Goal: Check status: Check status

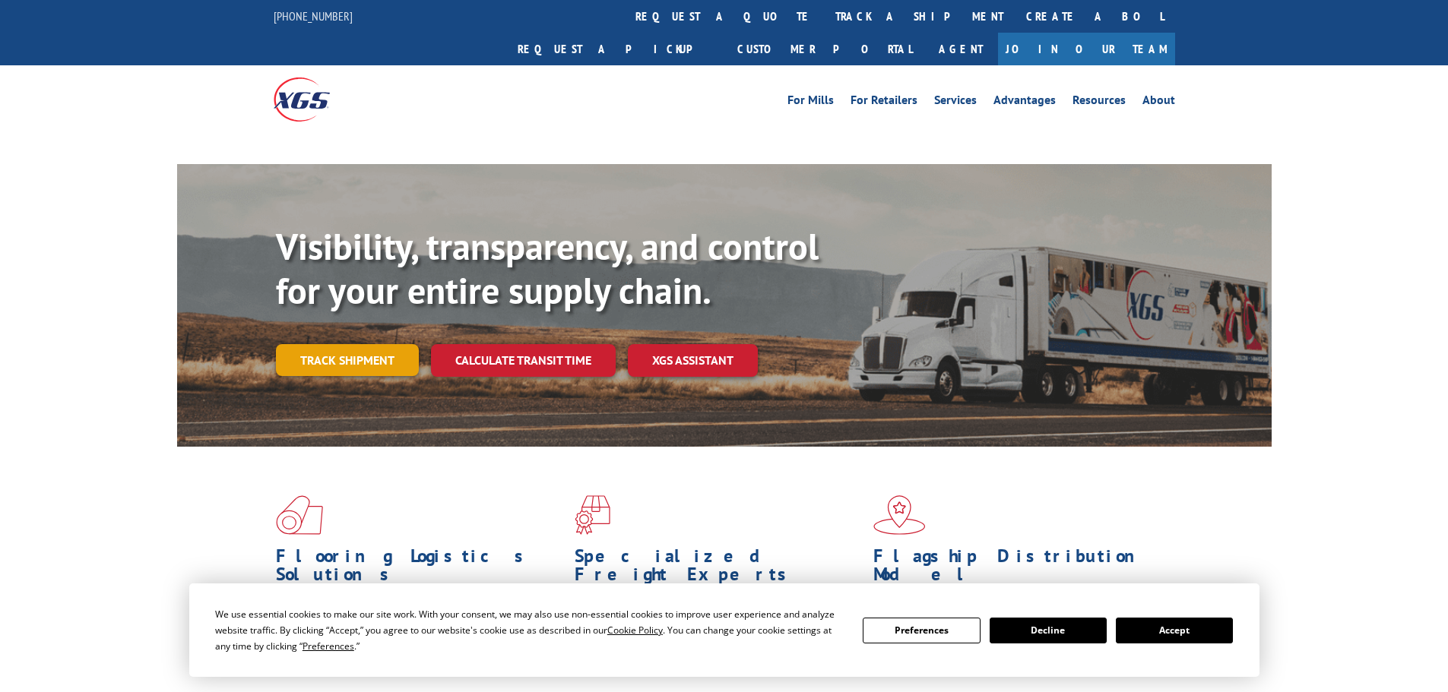
click at [326, 344] on link "Track shipment" at bounding box center [347, 360] width 143 height 32
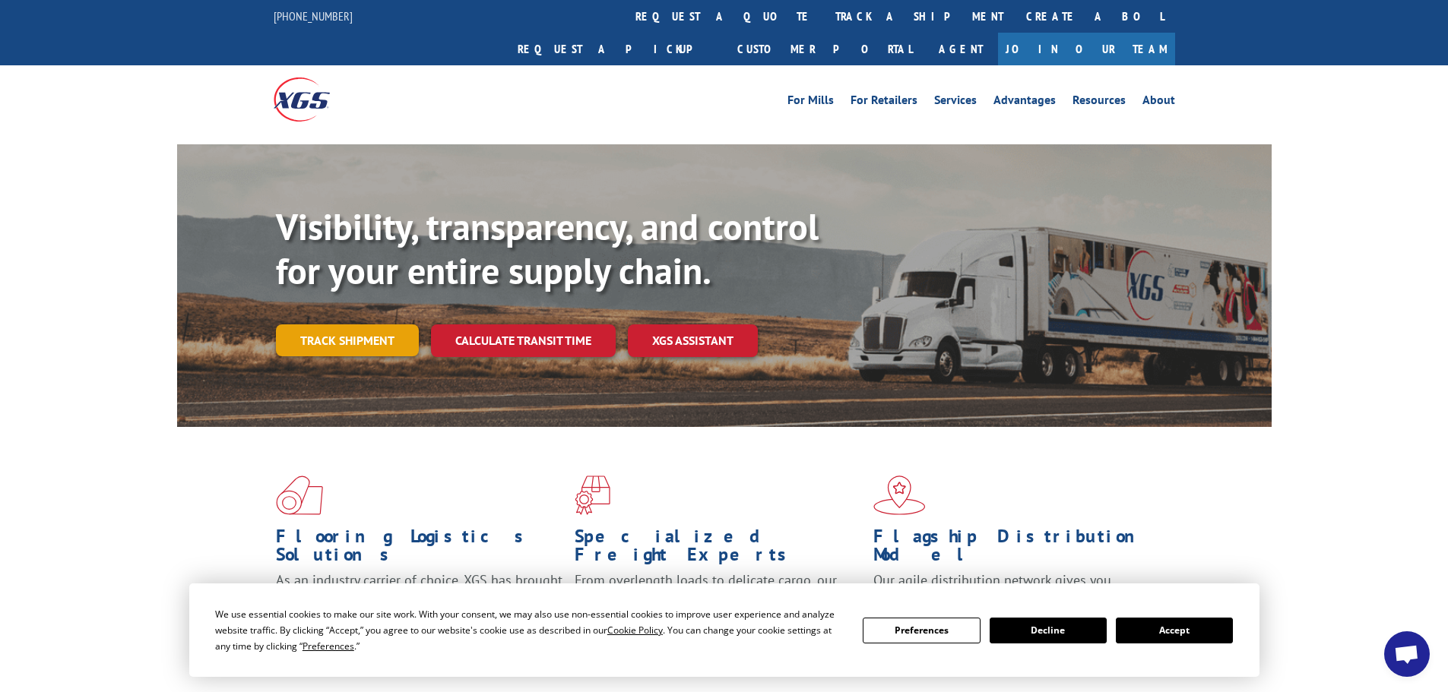
click at [333, 324] on link "Track shipment" at bounding box center [347, 340] width 143 height 32
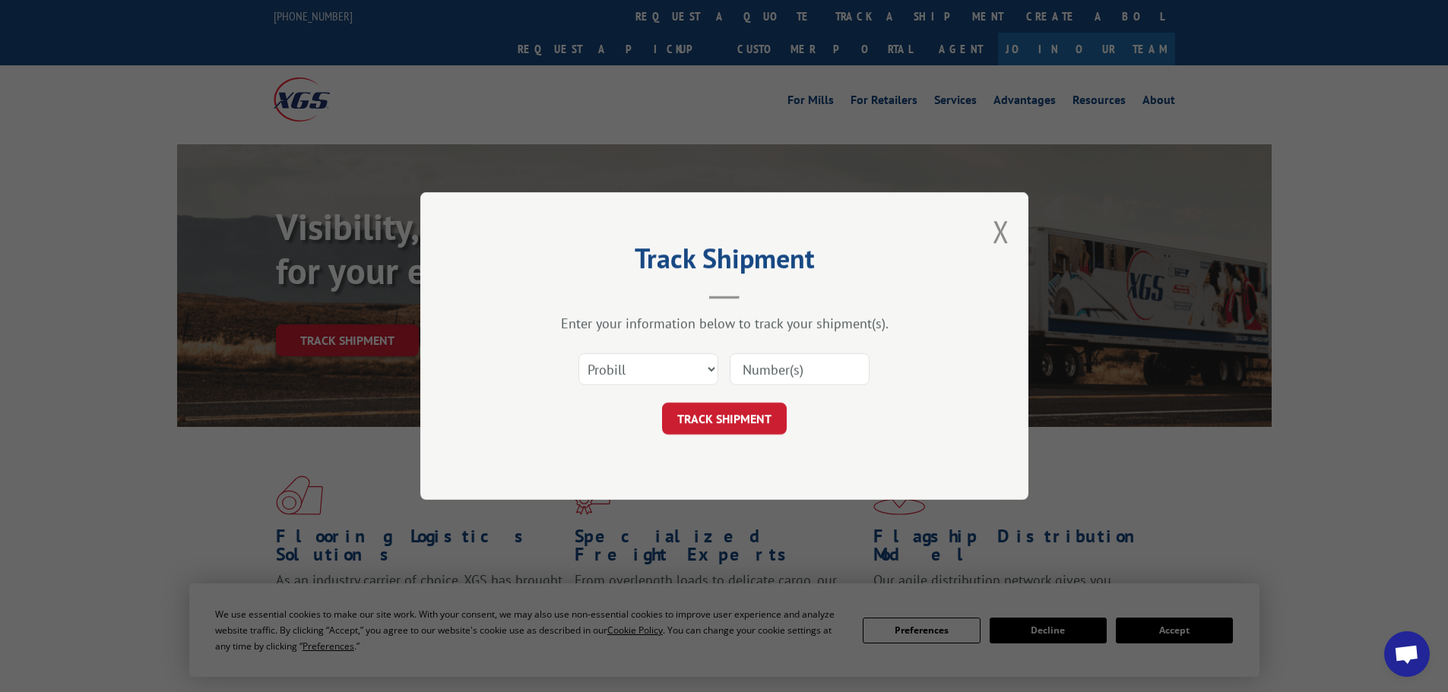
click at [778, 372] on input at bounding box center [800, 369] width 140 height 32
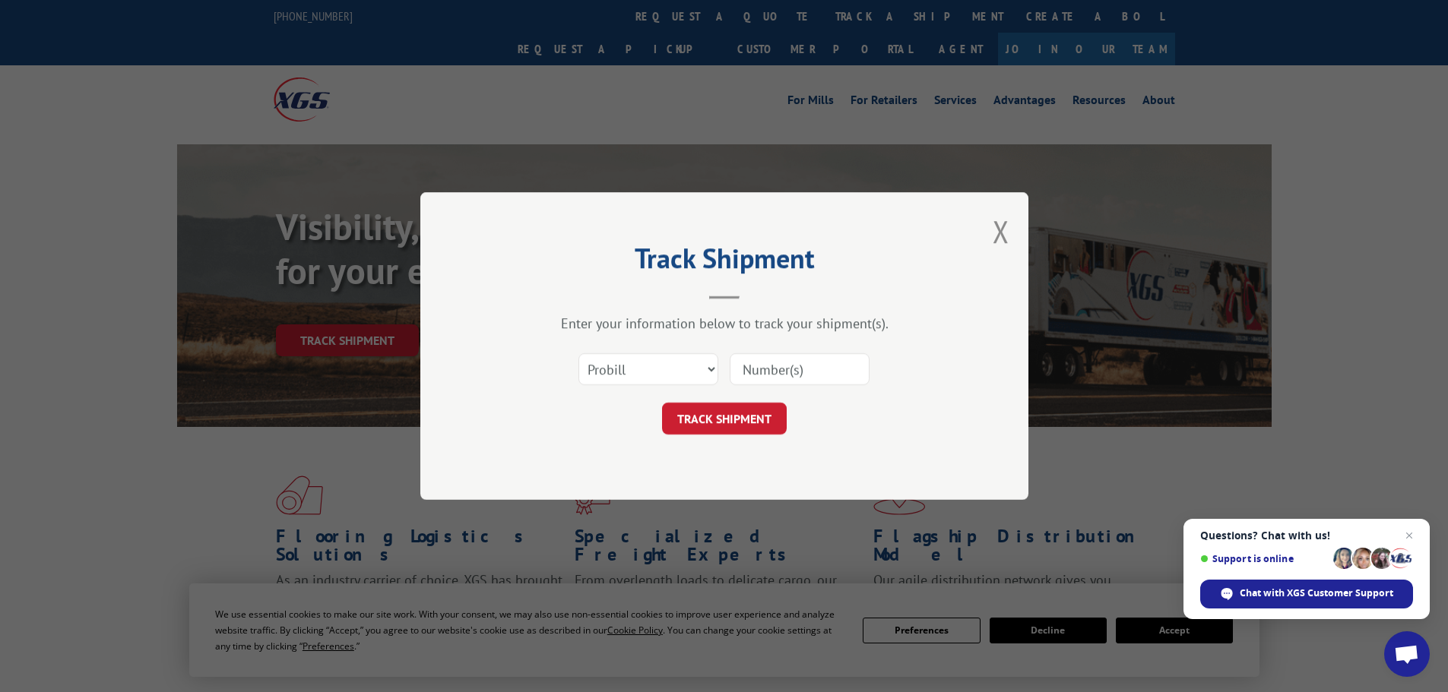
paste input "17604679"
type input "17604679"
click at [662, 403] on button "TRACK SHIPMENT" at bounding box center [724, 419] width 125 height 32
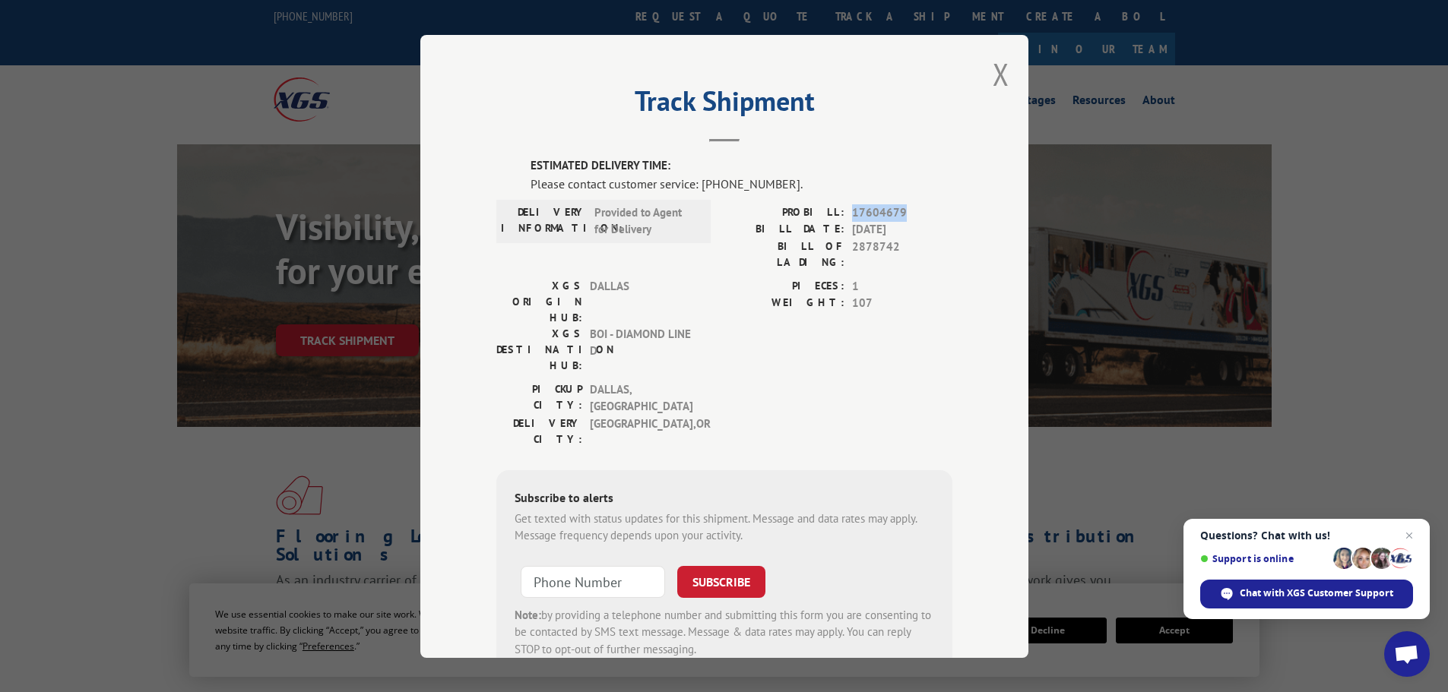
drag, startPoint x: 847, startPoint y: 212, endPoint x: 912, endPoint y: 215, distance: 65.4
click at [912, 215] on span "17604679" at bounding box center [902, 212] width 100 height 17
copy span "17604679"
click at [1271, 603] on div "Chat with XGS Customer Support" at bounding box center [1306, 594] width 213 height 29
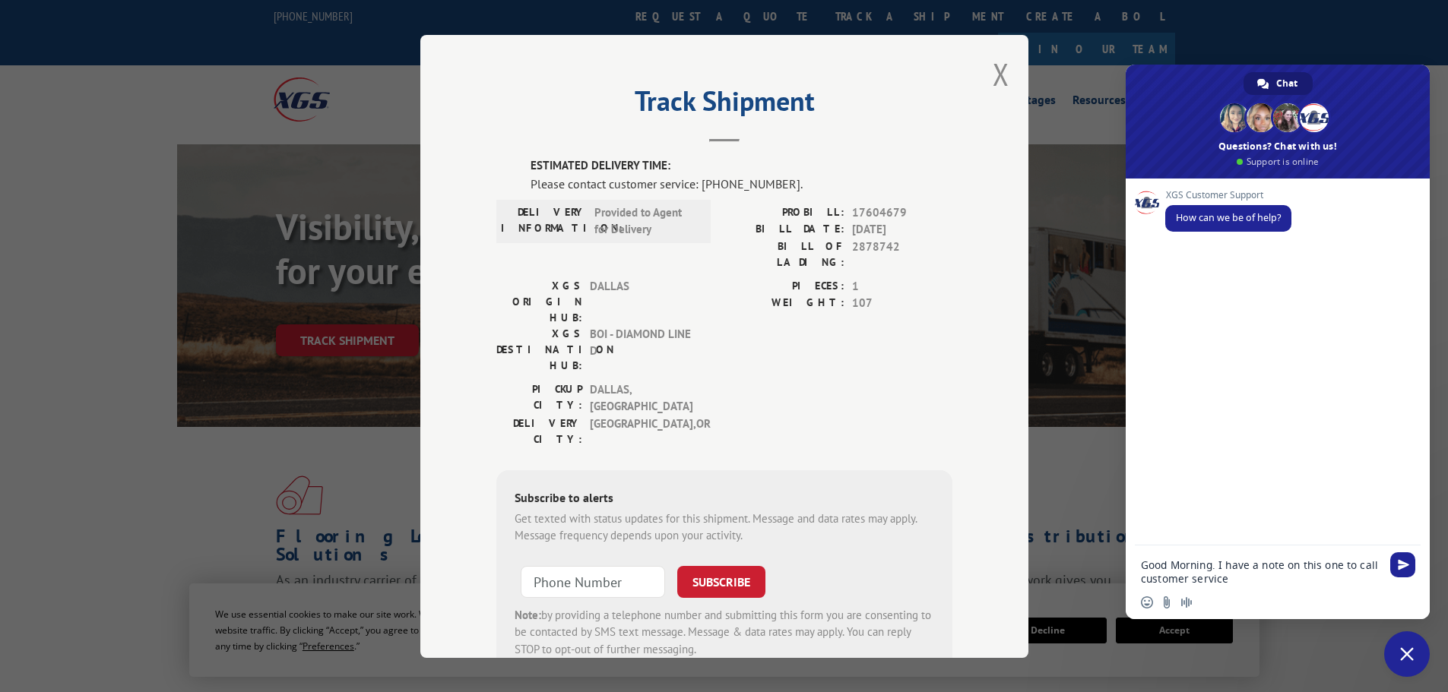
paste textarea "17604679"
type textarea "Good Morning. I have a note on this one to call customer service 17604679"
click at [1404, 563] on span "Send" at bounding box center [1402, 564] width 11 height 11
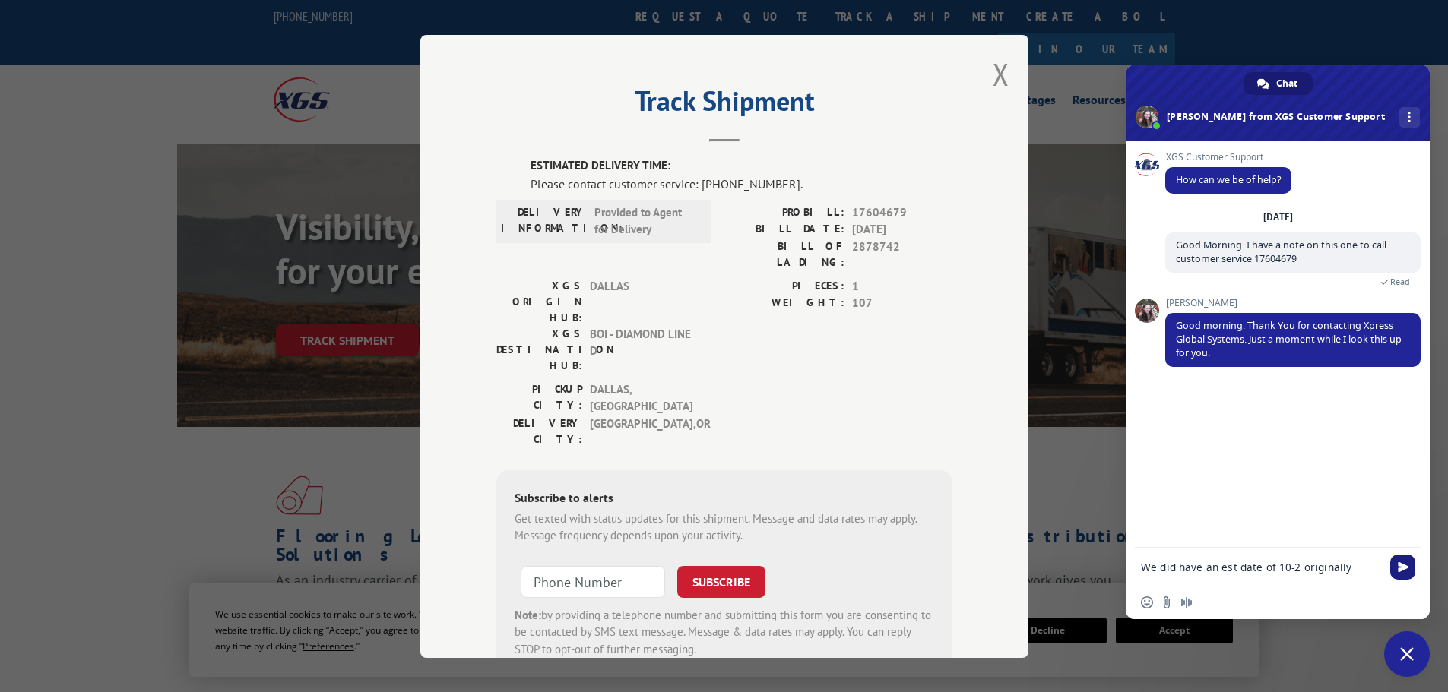
type textarea "We did have an est date of 10-2 originally"
click at [1411, 565] on span "Send" at bounding box center [1402, 567] width 25 height 25
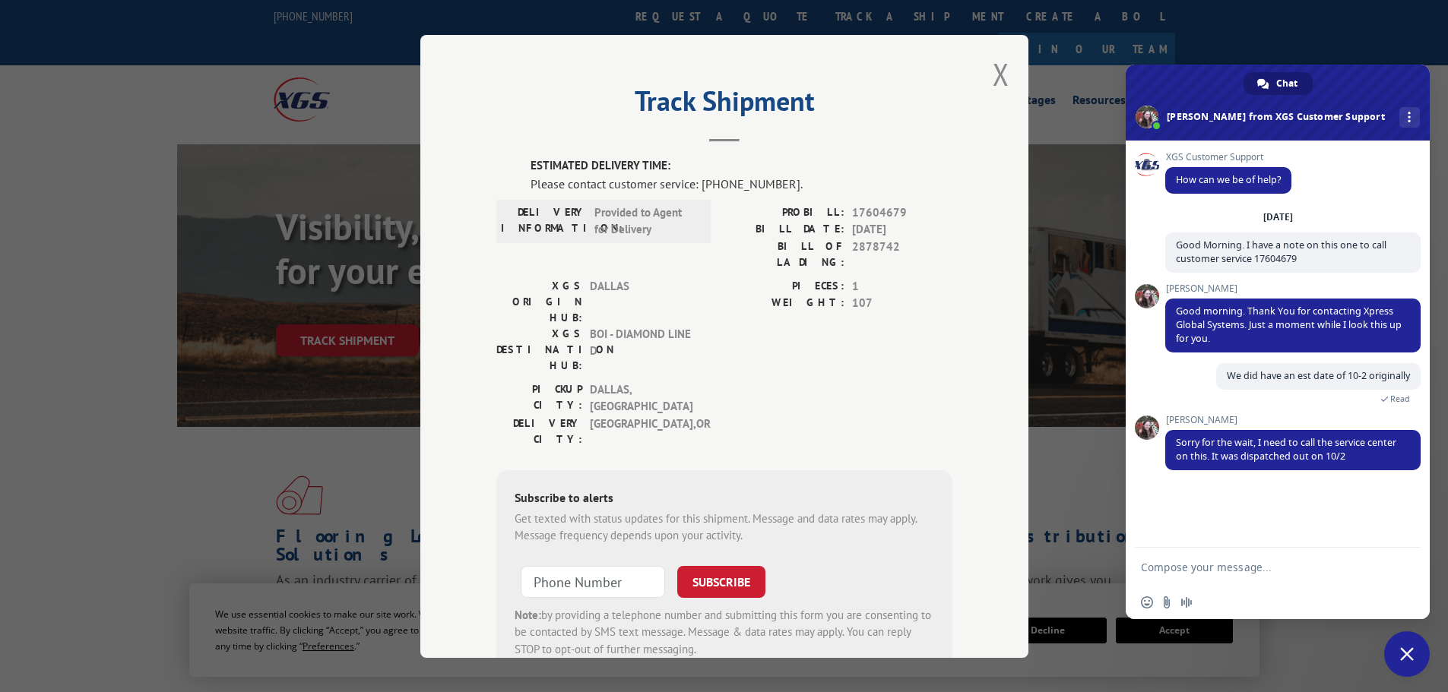
click at [1173, 565] on textarea "Compose your message..." at bounding box center [1261, 568] width 240 height 14
type textarea "Thank you"
click at [1406, 571] on span "Send" at bounding box center [1402, 567] width 11 height 11
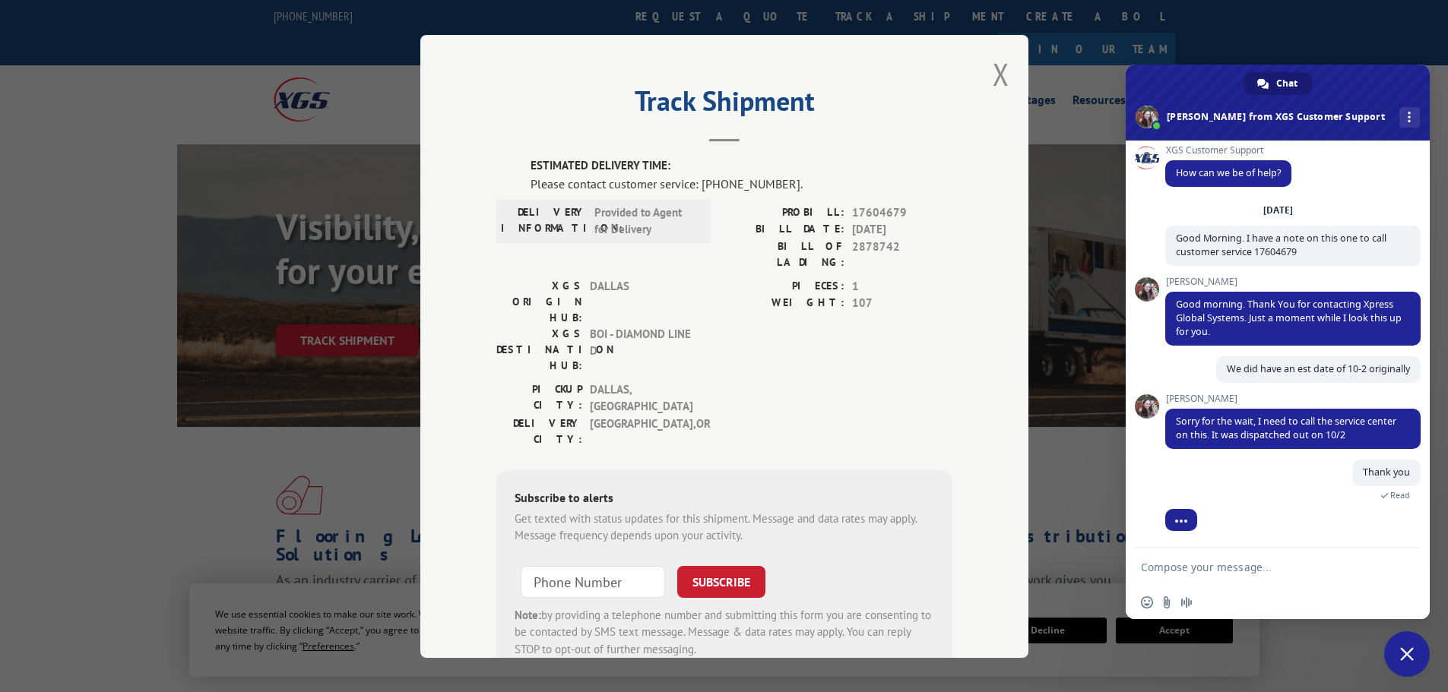
scroll to position [57, 0]
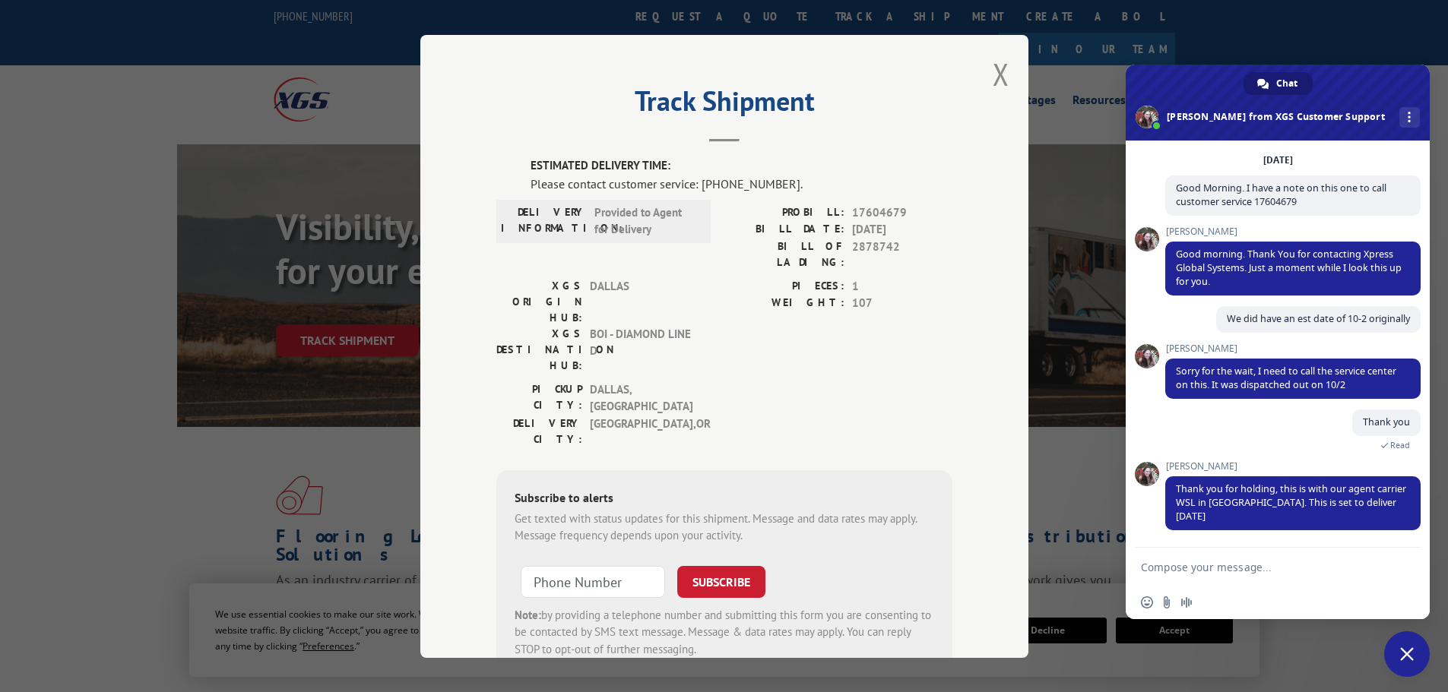
click at [1212, 567] on textarea "Compose your message..." at bounding box center [1261, 568] width 240 height 14
type textarea "Thank you"
click at [1403, 574] on span "Send" at bounding box center [1402, 567] width 25 height 25
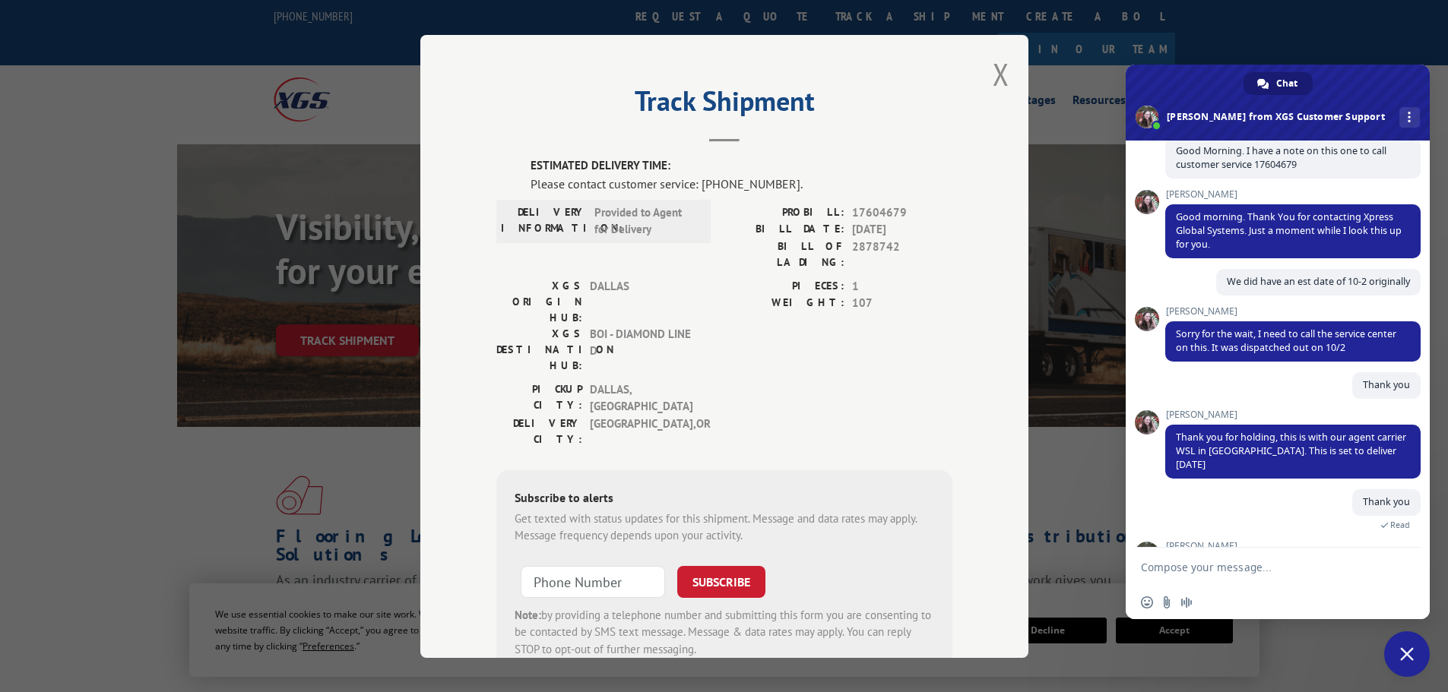
scroll to position [160, 0]
